Goal: Information Seeking & Learning: Check status

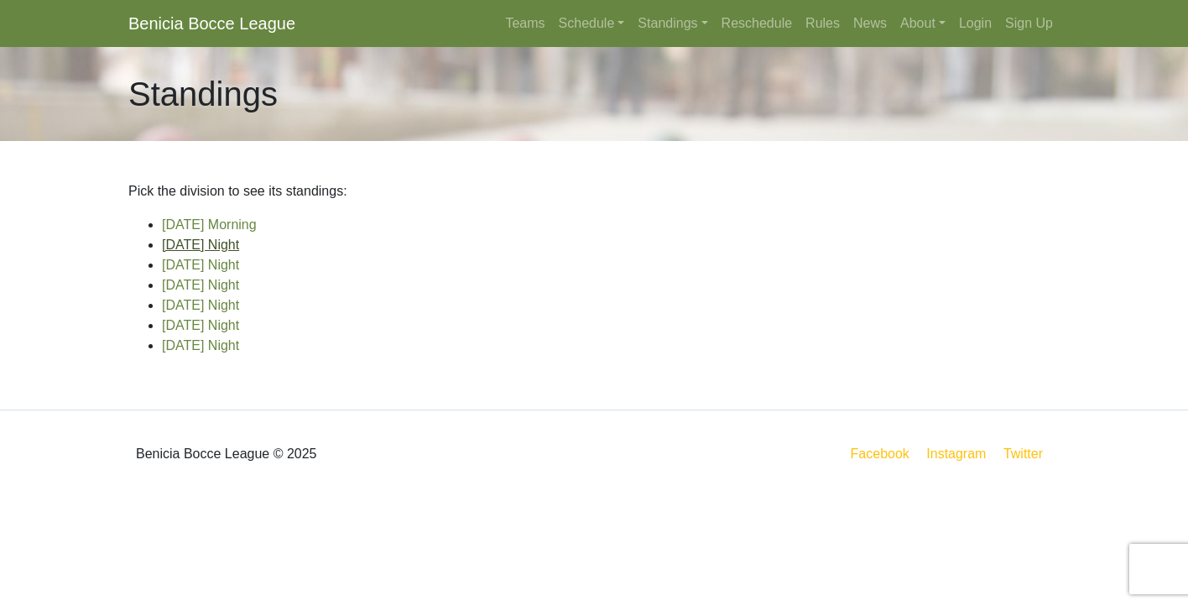
click at [216, 244] on link "[DATE] Night" at bounding box center [200, 244] width 77 height 14
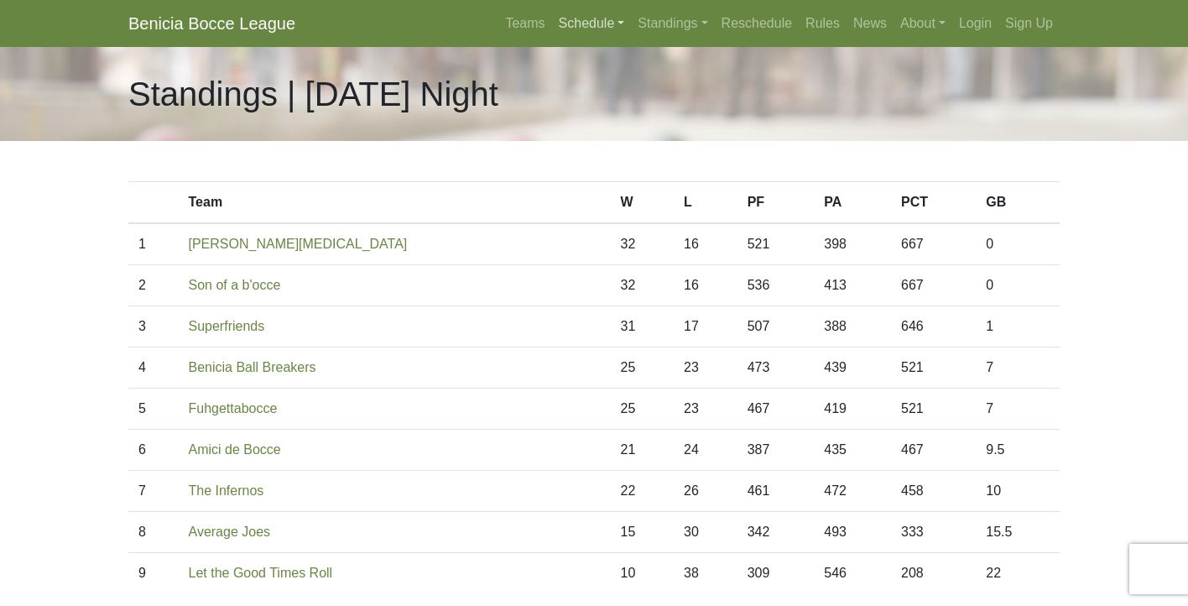
click at [561, 29] on link "Schedule" at bounding box center [592, 24] width 80 height 34
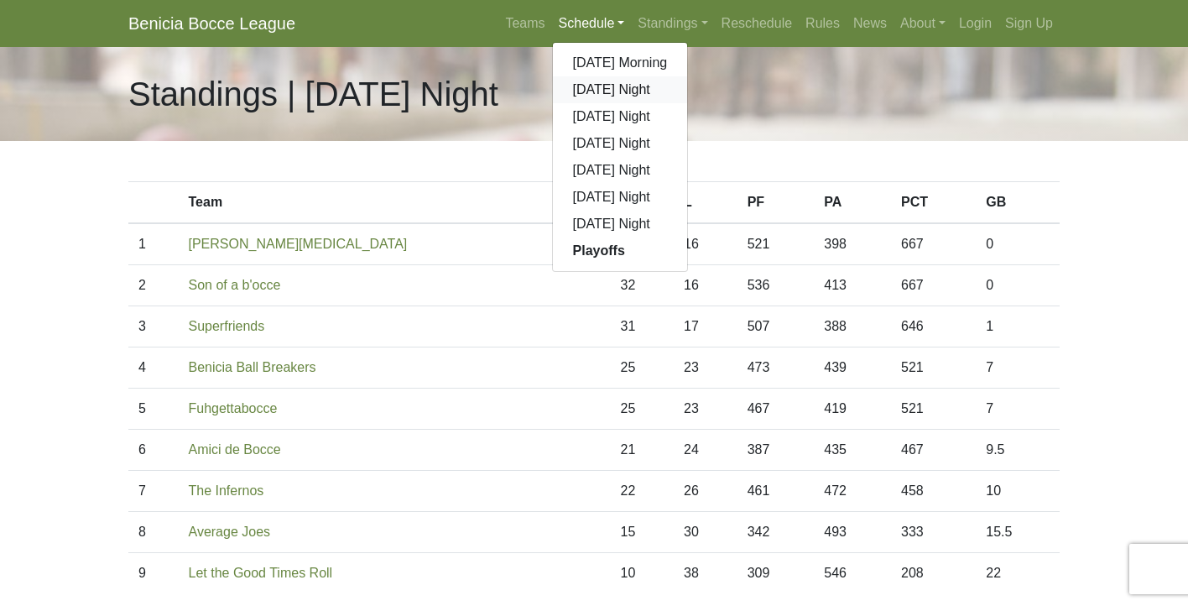
click at [561, 90] on link "[DATE] Night" at bounding box center [620, 89] width 135 height 27
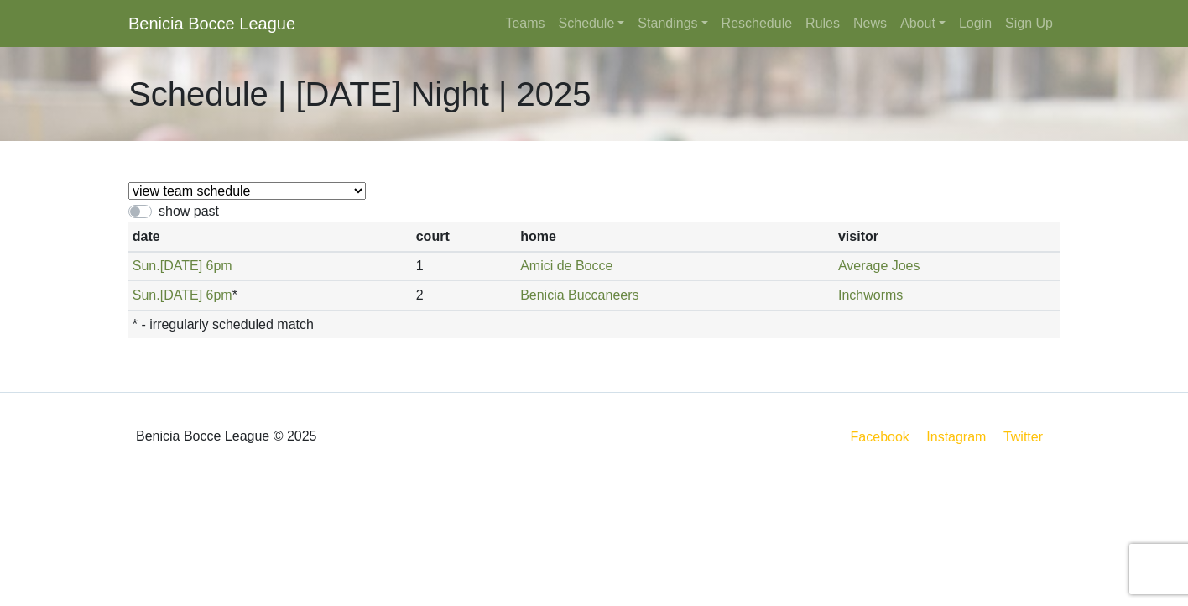
click at [159, 211] on label "show past" at bounding box center [189, 211] width 60 height 20
click at [159, 211] on input "show past" at bounding box center [164, 206] width 11 height 11
checkbox input "true"
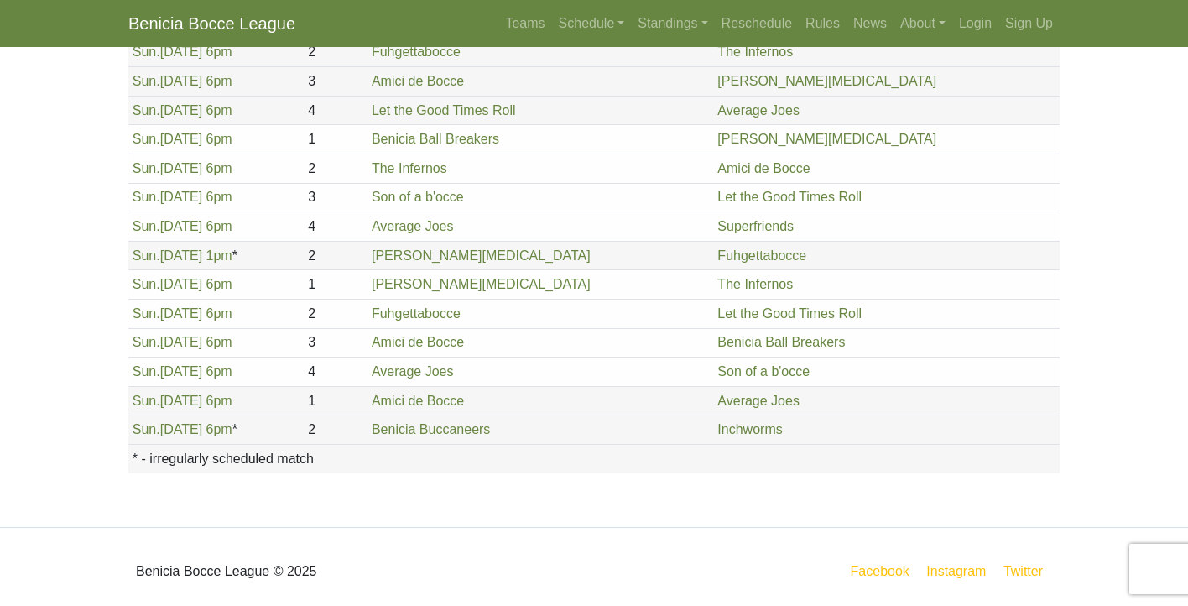
scroll to position [1934, 0]
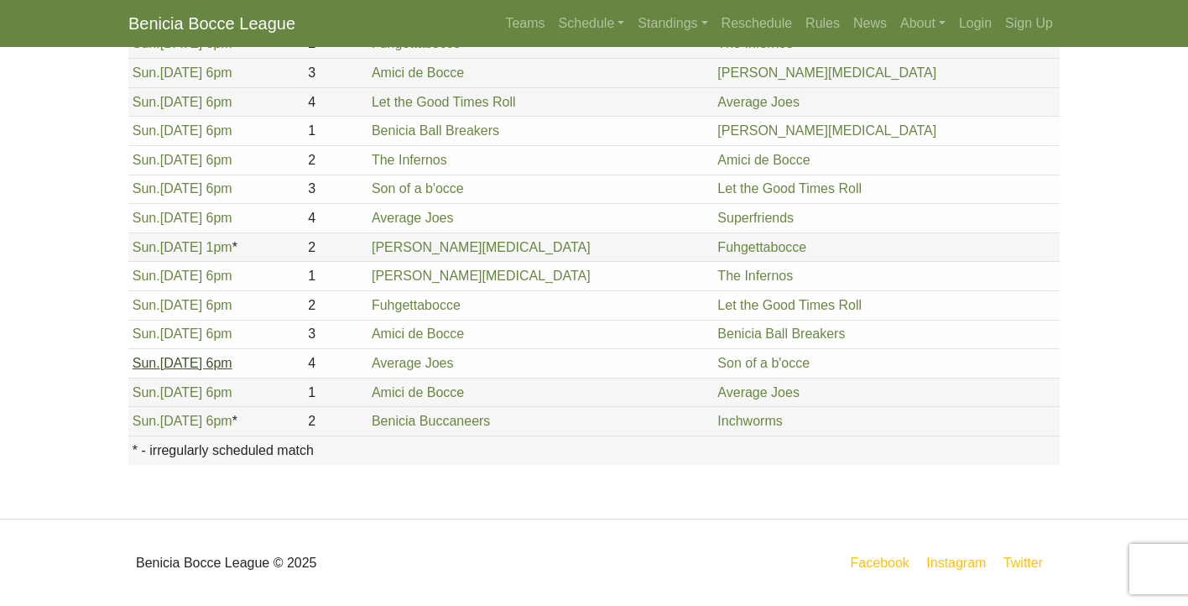
click at [195, 361] on link "Sun. 8/24, 6pm" at bounding box center [183, 363] width 100 height 14
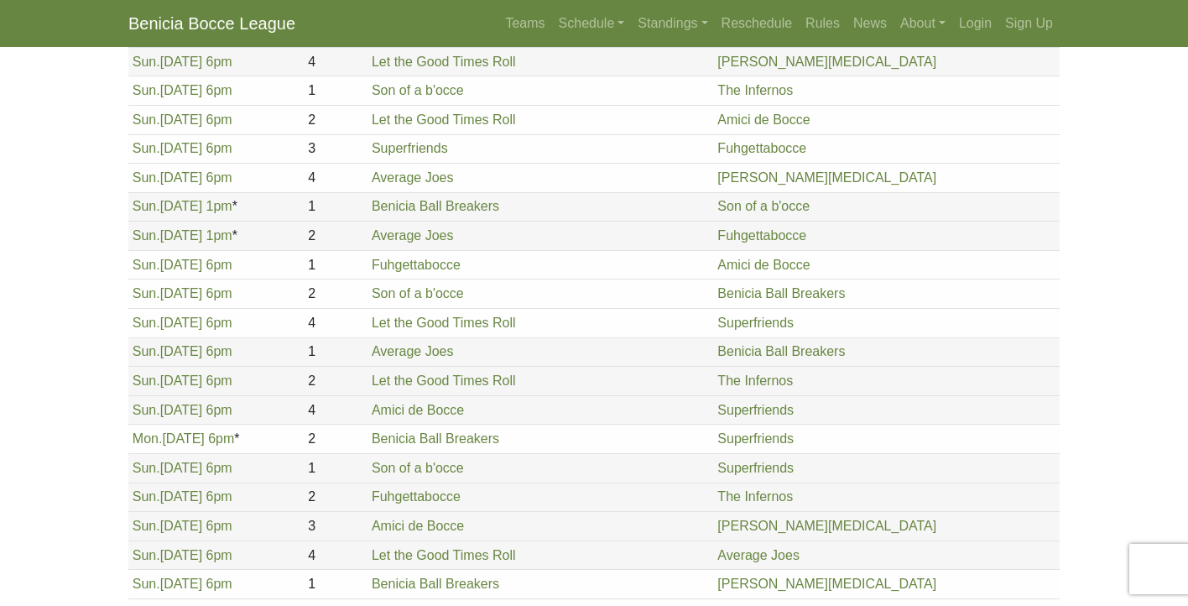
scroll to position [1421, 0]
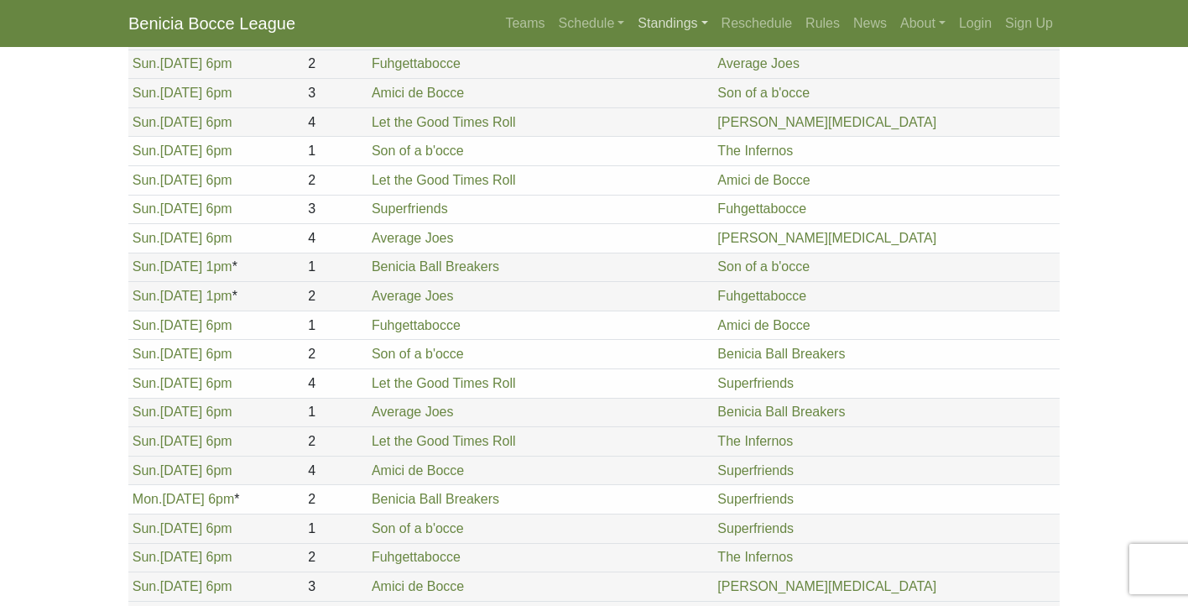
click at [657, 17] on link "Standings" at bounding box center [672, 24] width 83 height 34
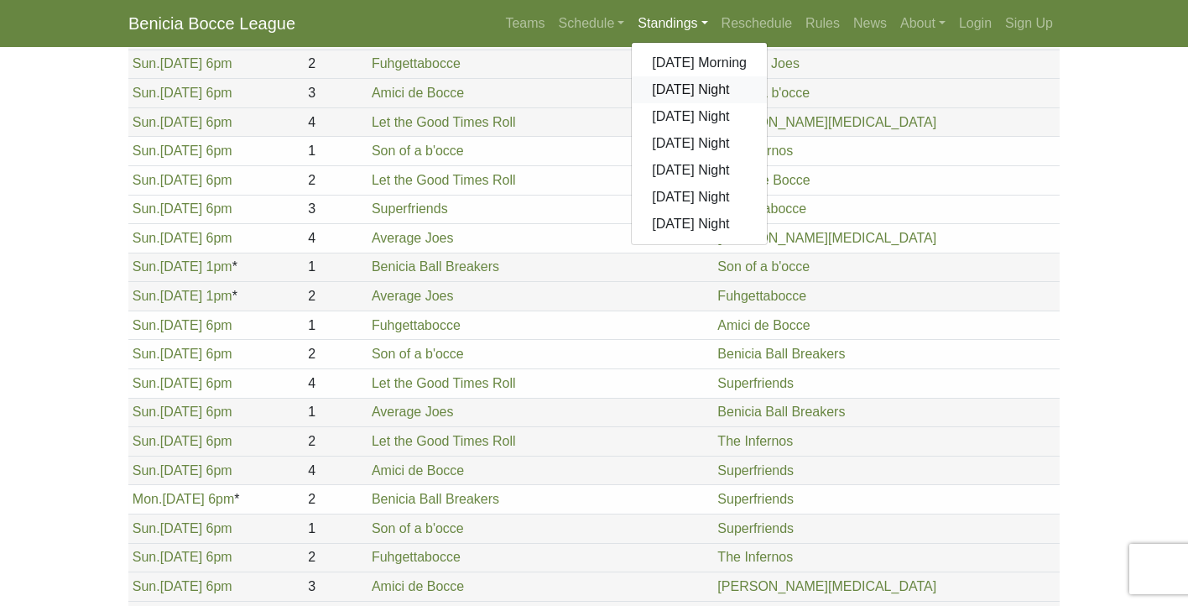
click at [656, 94] on link "[DATE] Night" at bounding box center [699, 89] width 135 height 27
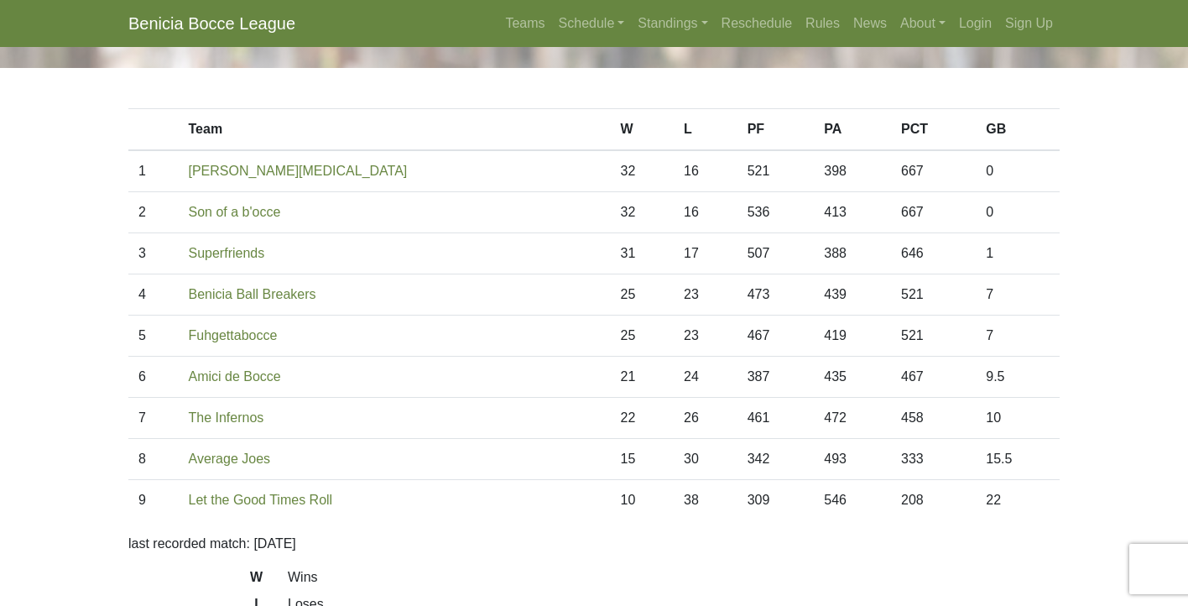
scroll to position [74, 0]
